Goal: Task Accomplishment & Management: Manage account settings

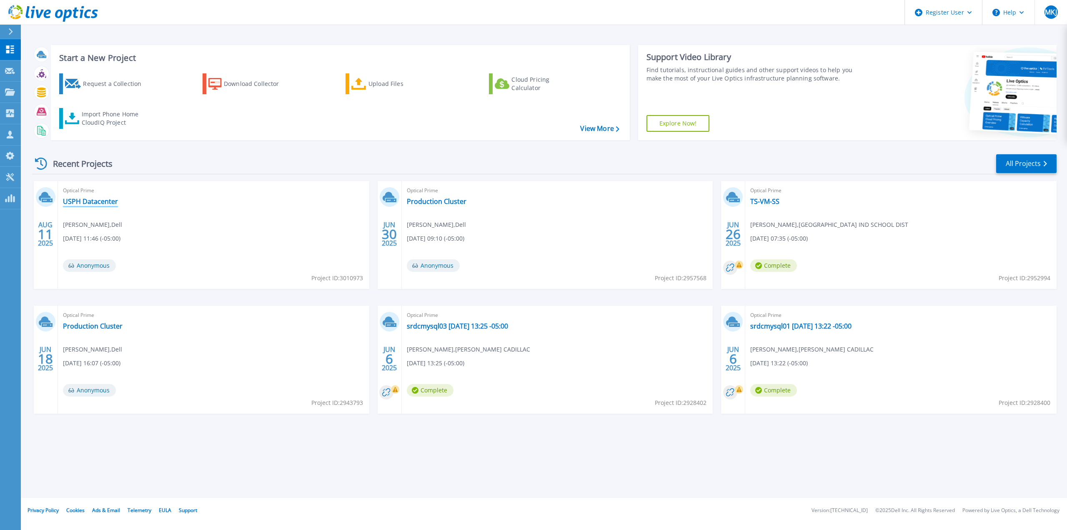
click at [95, 200] on link "USPH Datacenter" at bounding box center [90, 201] width 55 height 8
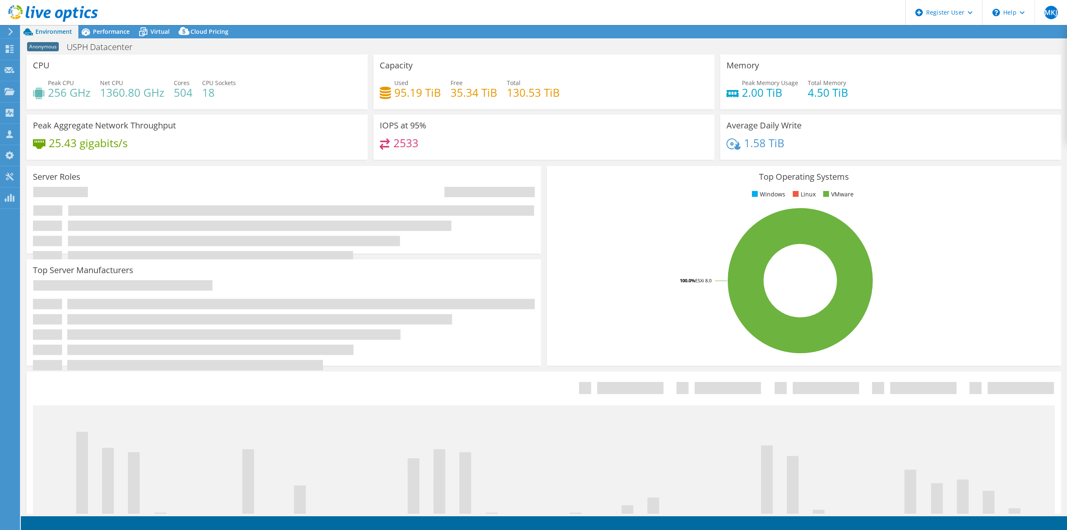
select select "USD"
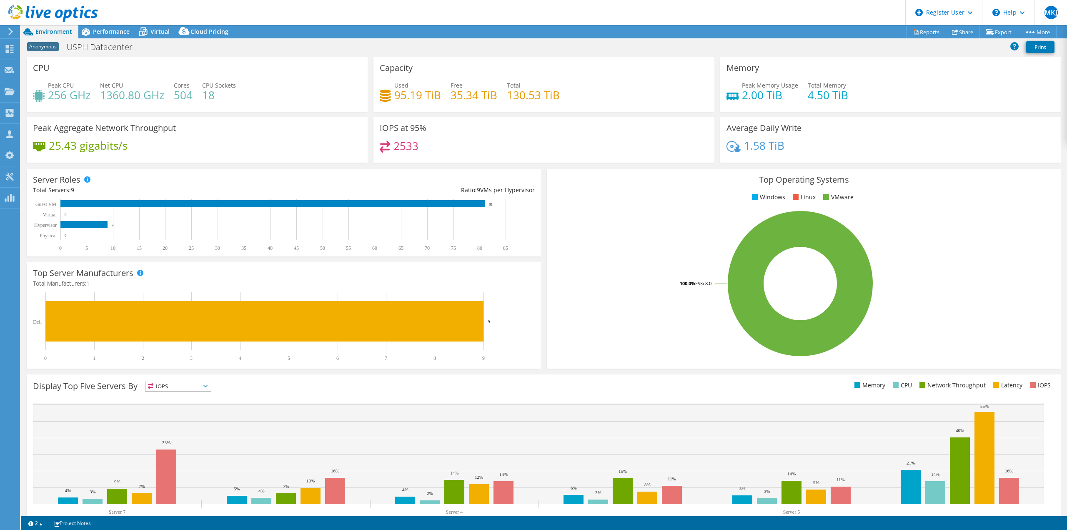
click at [35, 15] on icon at bounding box center [53, 13] width 90 height 17
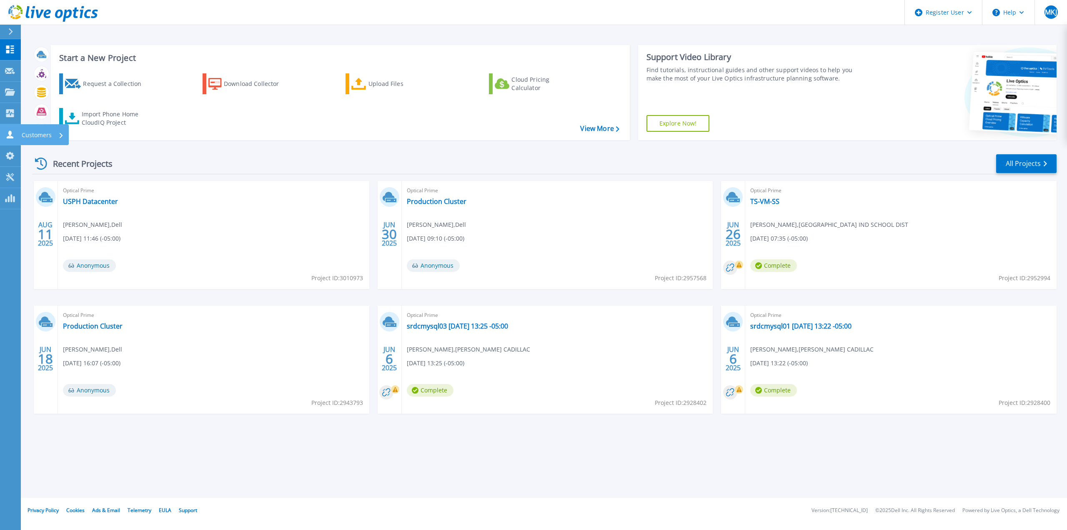
click at [42, 137] on p "Customers" at bounding box center [37, 135] width 30 height 22
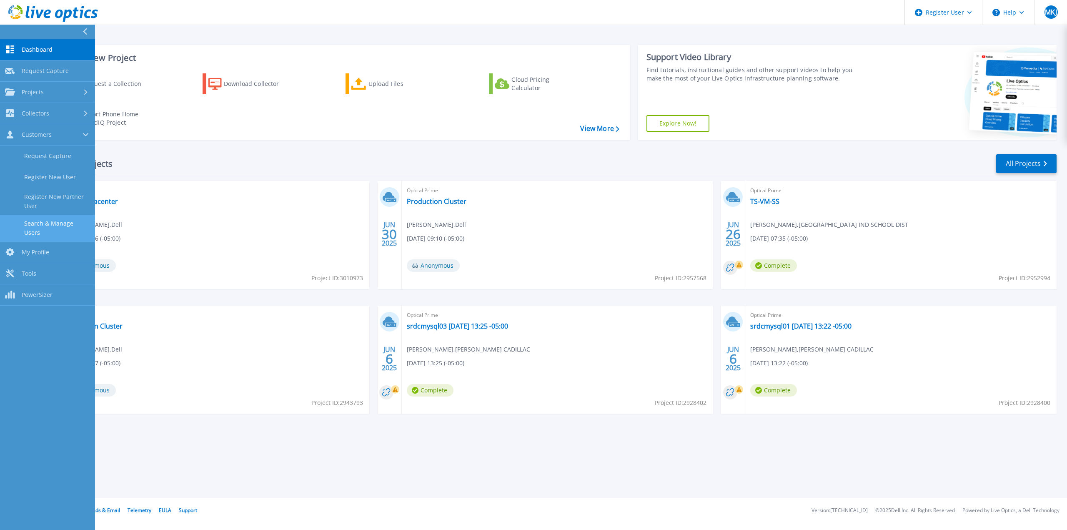
click at [52, 223] on link "Search & Manage Users" at bounding box center [47, 228] width 95 height 27
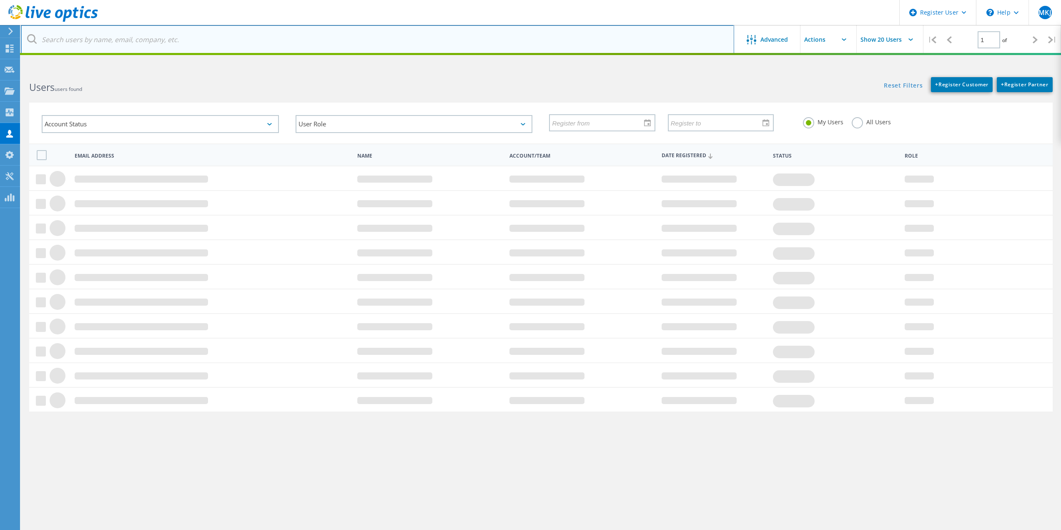
click at [178, 38] on input "text" at bounding box center [377, 39] width 713 height 29
type input "mary kay"
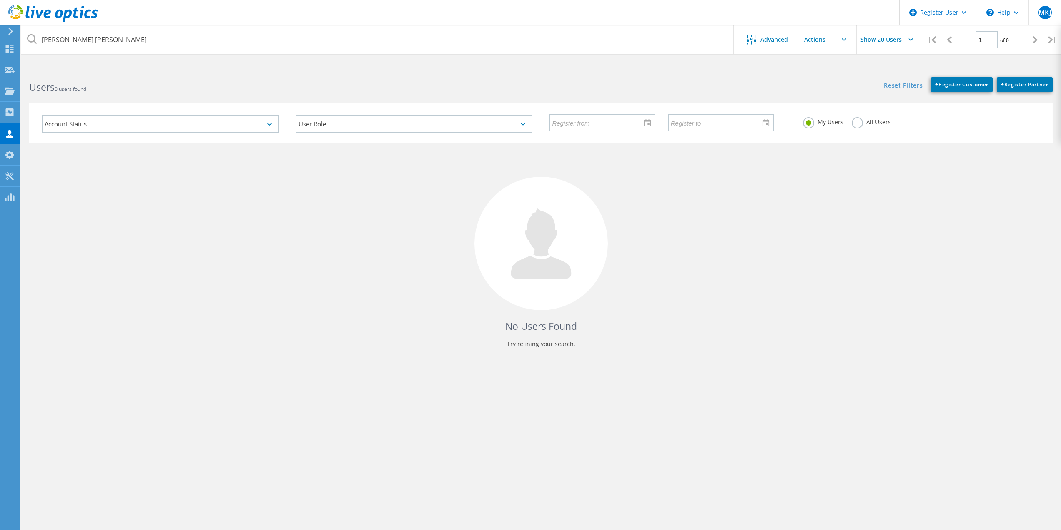
click at [866, 123] on label "All Users" at bounding box center [871, 121] width 39 height 8
click at [0, 0] on input "All Users" at bounding box center [0, 0] width 0 height 0
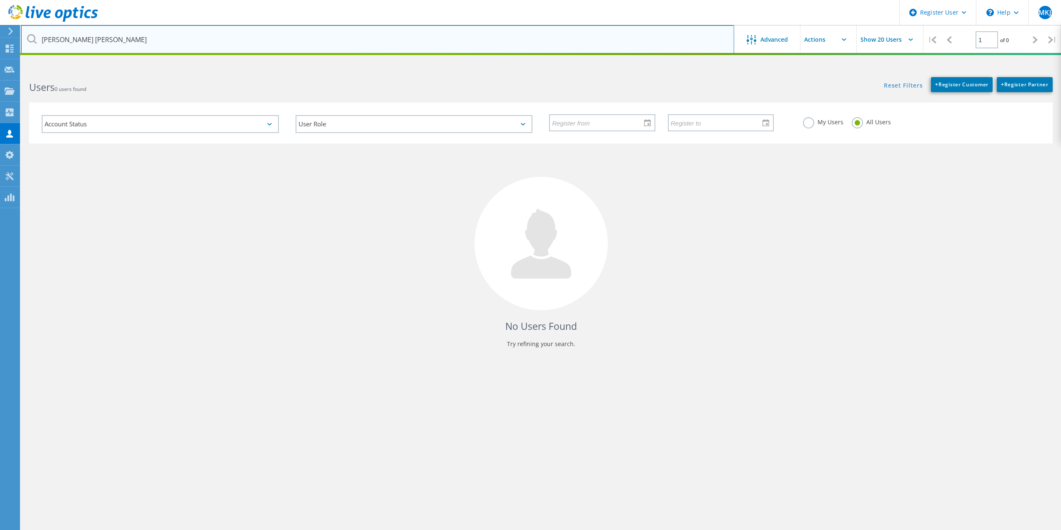
click at [305, 38] on input "mary kay" at bounding box center [377, 39] width 713 height 29
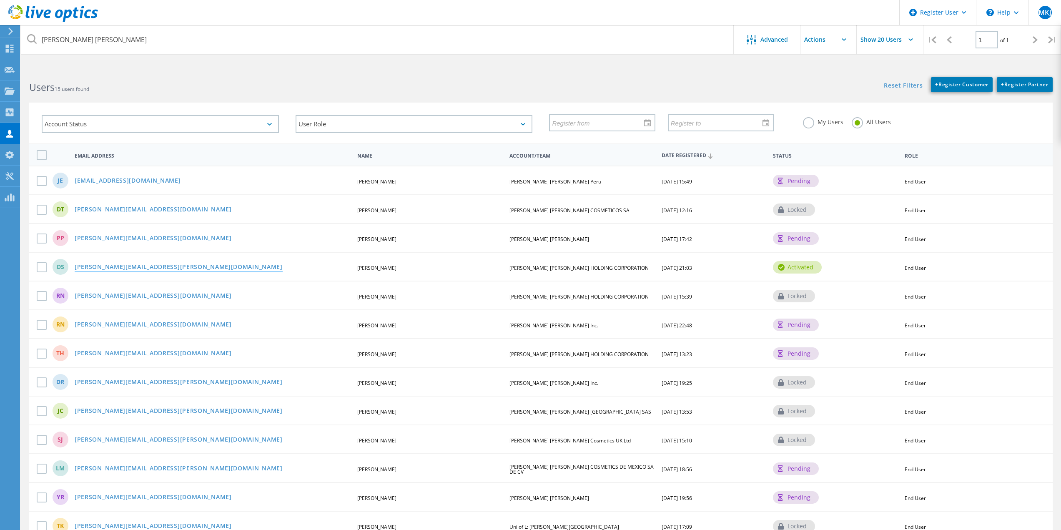
click at [128, 269] on link "daniel.stewart@mkcorp.com" at bounding box center [179, 267] width 208 height 7
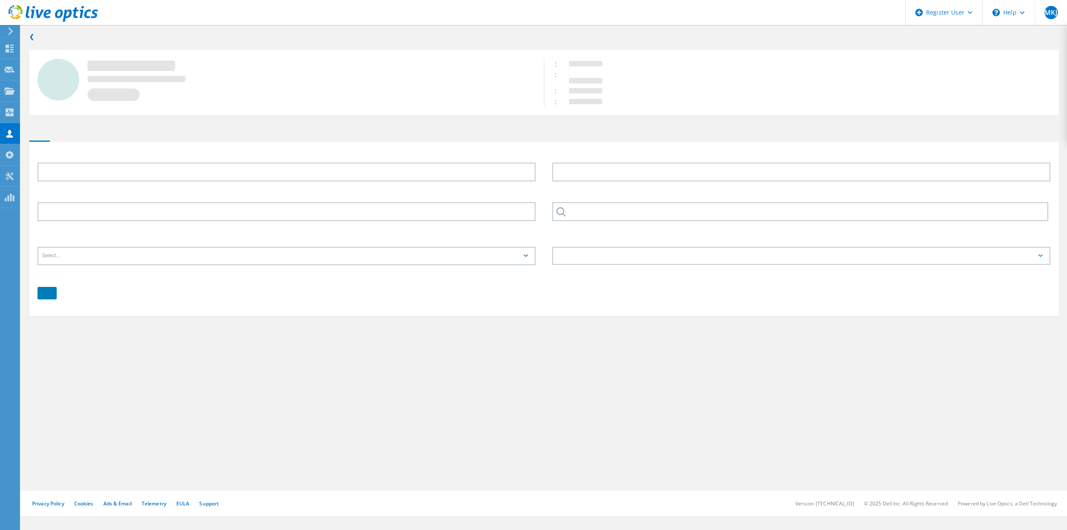
type input "Daniel"
type input "Stewart"
type input "MARY KAY HOLDING CORPORATION"
type input "English"
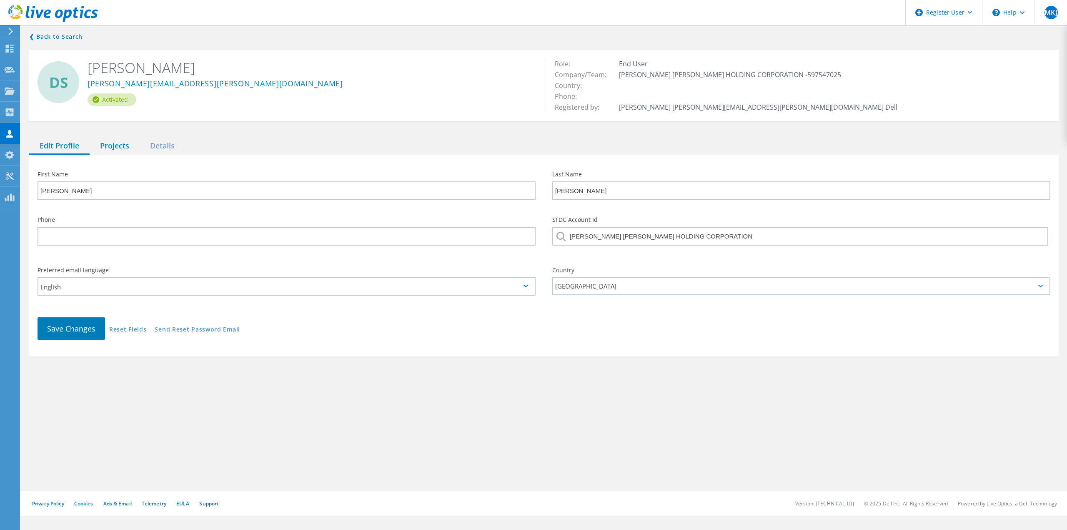
click at [100, 148] on div "Projects" at bounding box center [115, 146] width 50 height 17
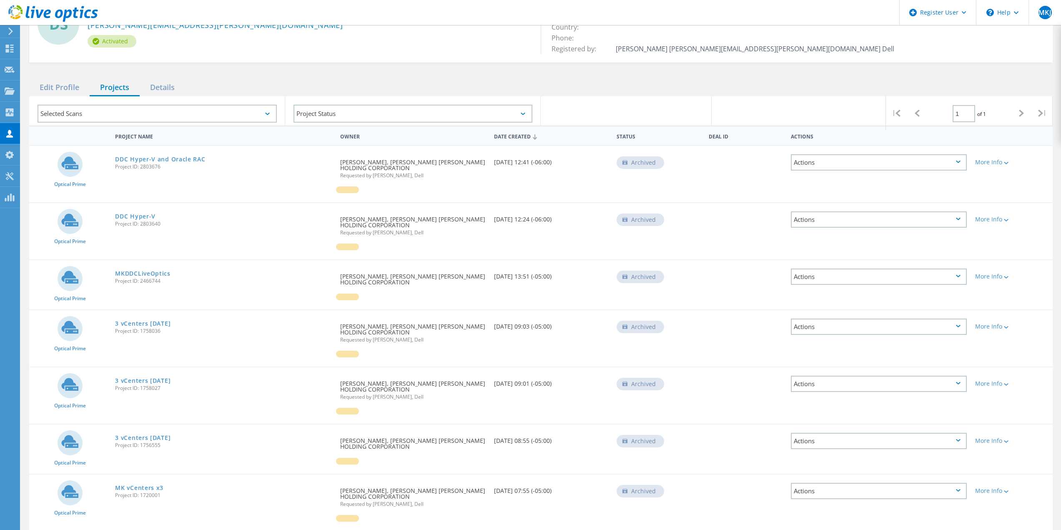
drag, startPoint x: 315, startPoint y: 249, endPoint x: 308, endPoint y: 286, distance: 37.7
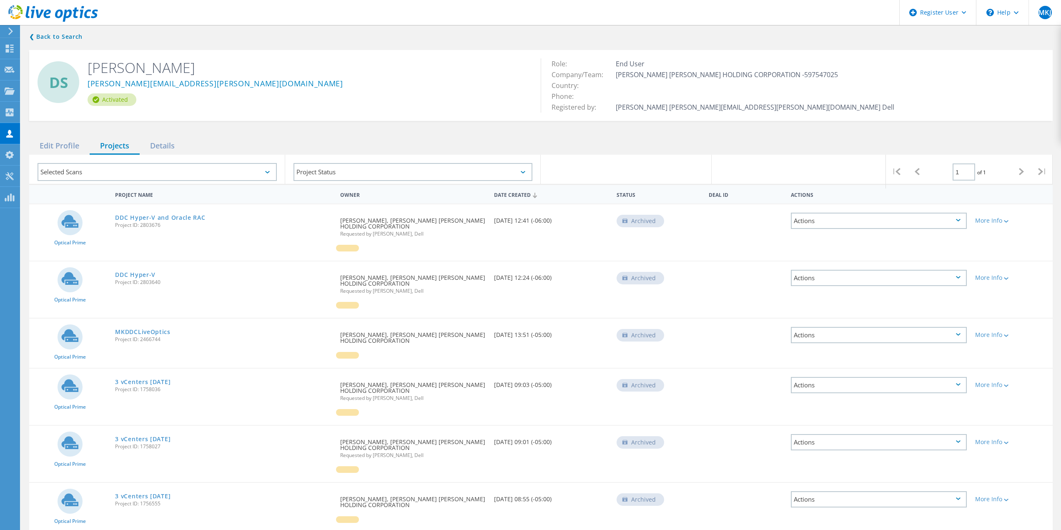
drag, startPoint x: 301, startPoint y: 253, endPoint x: 267, endPoint y: 12, distance: 243.4
